Goal: Transaction & Acquisition: Purchase product/service

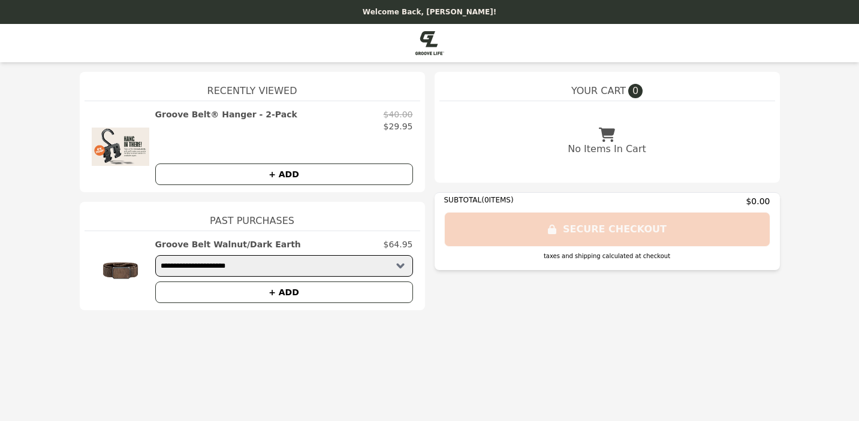
click at [186, 114] on h2 "Groove Belt® Hanger - 2-Pack" at bounding box center [226, 115] width 142 height 12
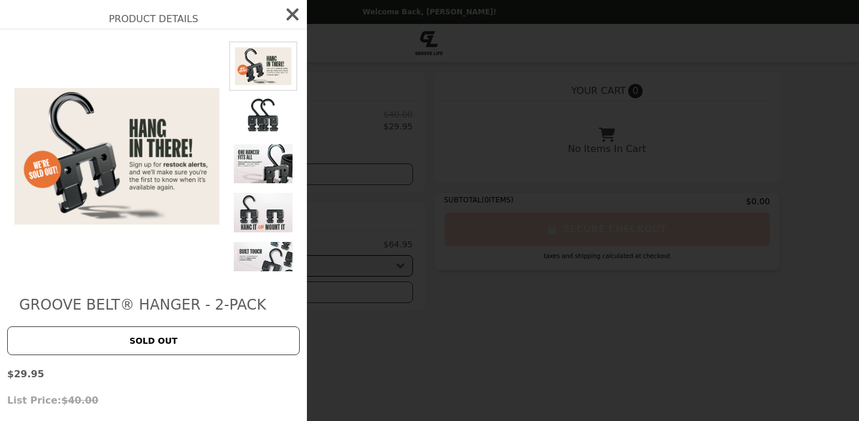
click at [261, 115] on img at bounding box center [263, 115] width 68 height 49
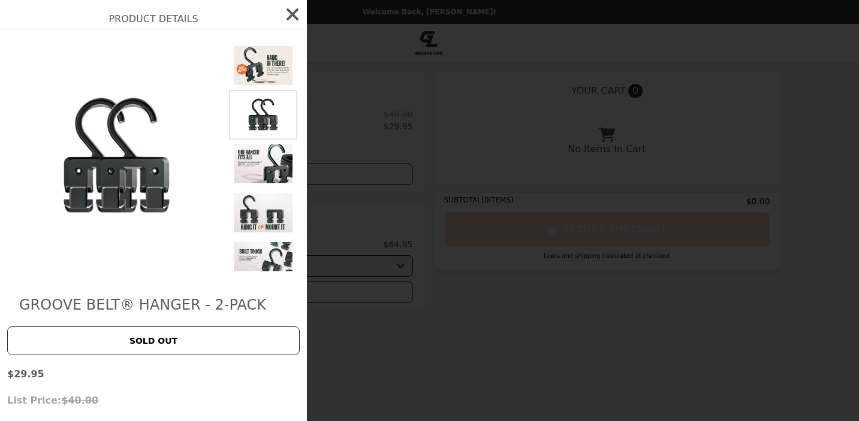
click at [255, 167] on img at bounding box center [263, 164] width 68 height 49
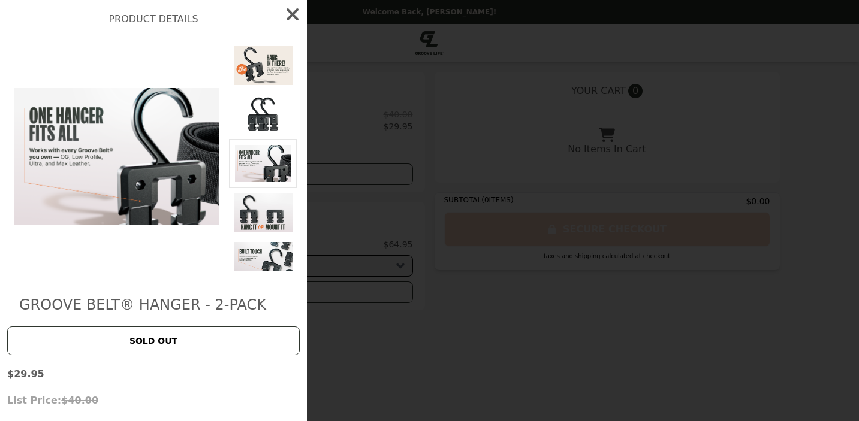
click at [259, 216] on img at bounding box center [263, 212] width 68 height 49
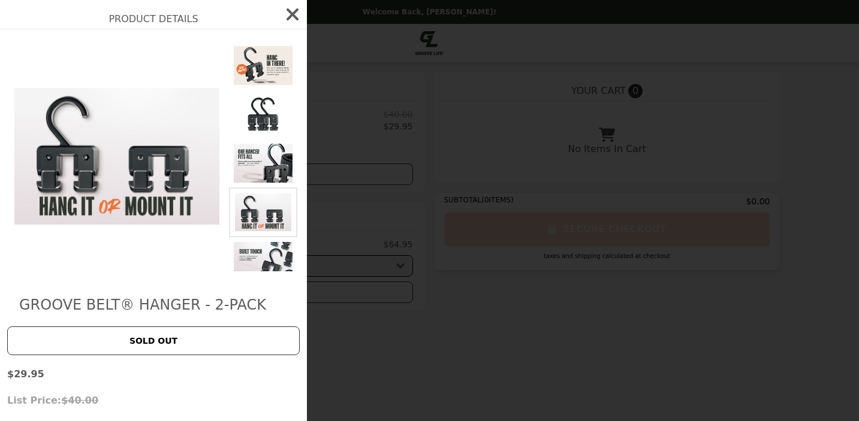
click at [254, 248] on img at bounding box center [263, 261] width 68 height 49
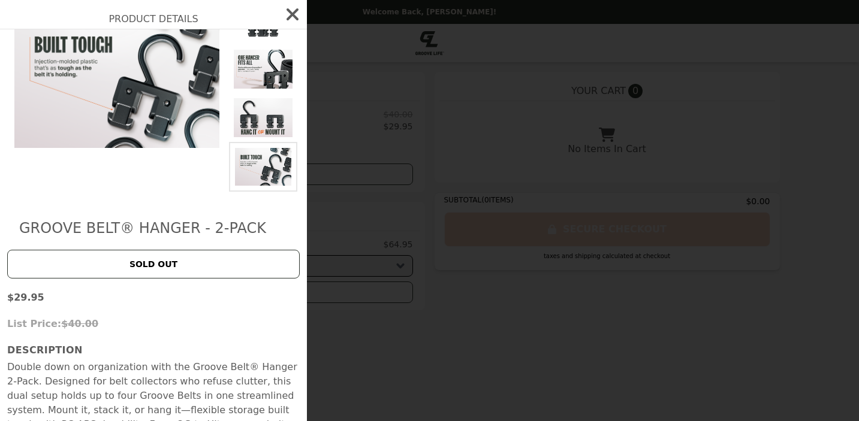
scroll to position [102, 0]
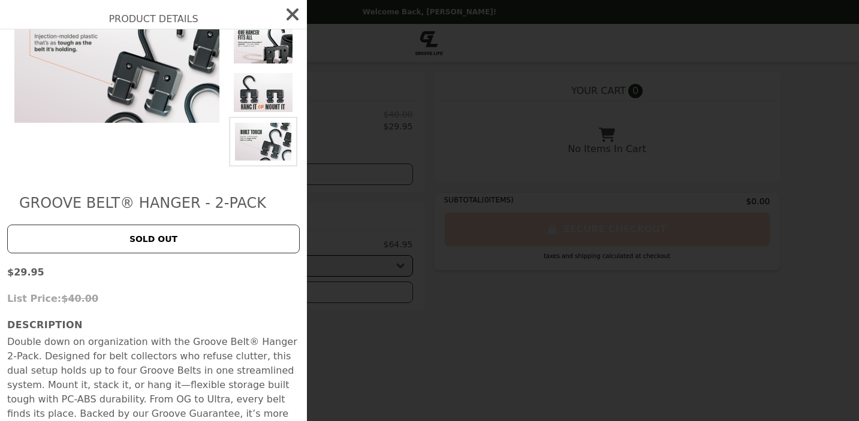
click at [291, 14] on icon "button" at bounding box center [293, 14] width 12 height 12
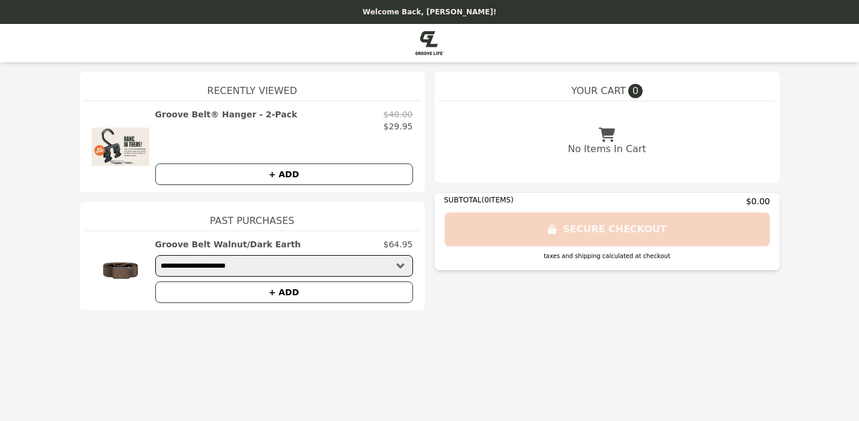
click at [249, 175] on button "+ ADD" at bounding box center [284, 175] width 258 height 22
click at [113, 135] on img at bounding box center [121, 147] width 58 height 77
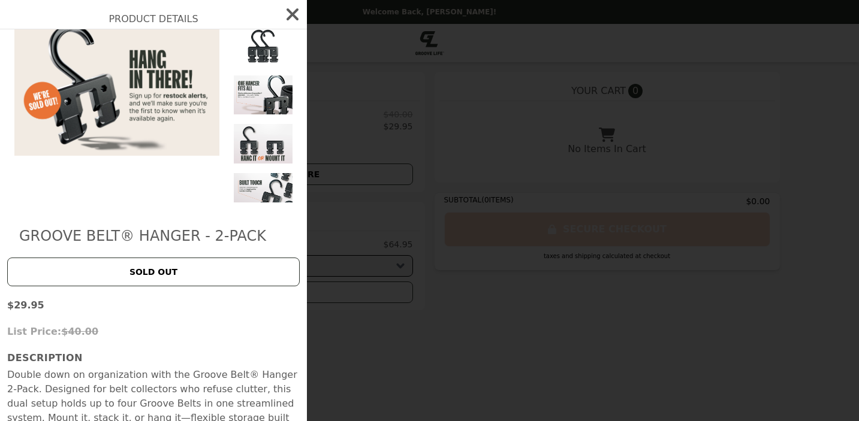
scroll to position [0, 0]
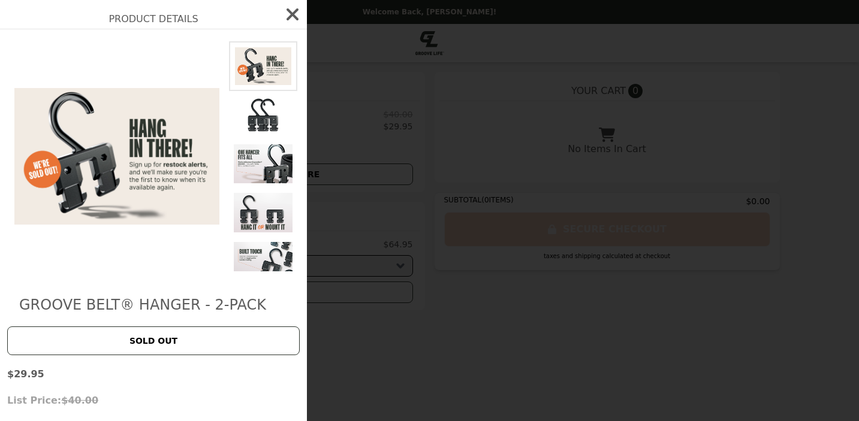
click at [262, 56] on img at bounding box center [263, 66] width 68 height 50
click at [180, 165] on img at bounding box center [116, 156] width 219 height 230
click at [89, 150] on img at bounding box center [116, 156] width 219 height 230
click at [244, 68] on img at bounding box center [263, 66] width 68 height 50
click at [294, 13] on icon "button" at bounding box center [293, 14] width 12 height 12
